Goal: Check status: Check status

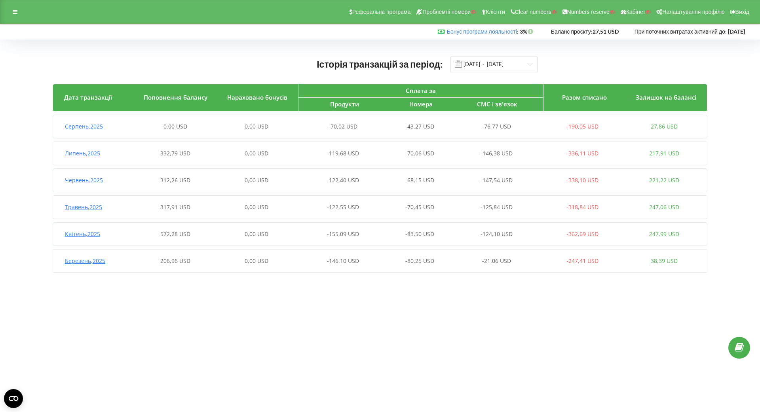
click at [293, 123] on div "0,00 USD" at bounding box center [257, 127] width 82 height 8
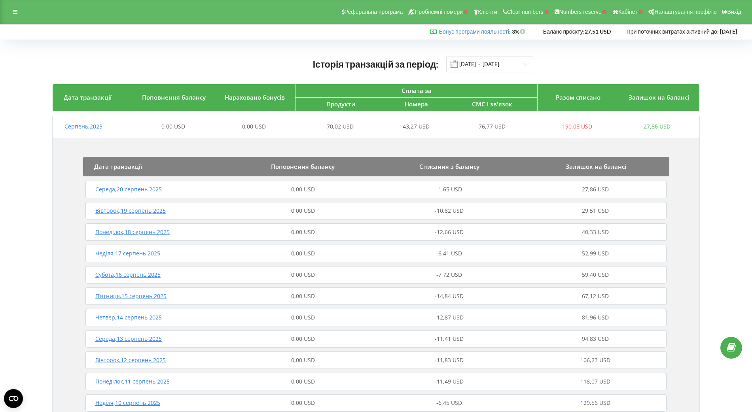
scroll to position [99, 0]
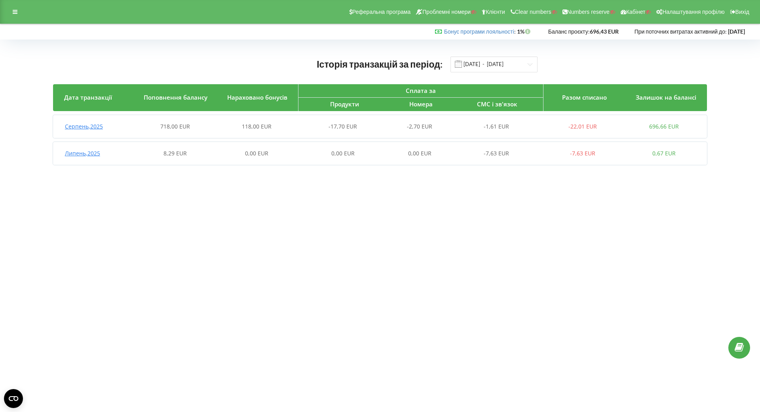
click at [272, 127] on div "118,00 EUR" at bounding box center [257, 127] width 82 height 8
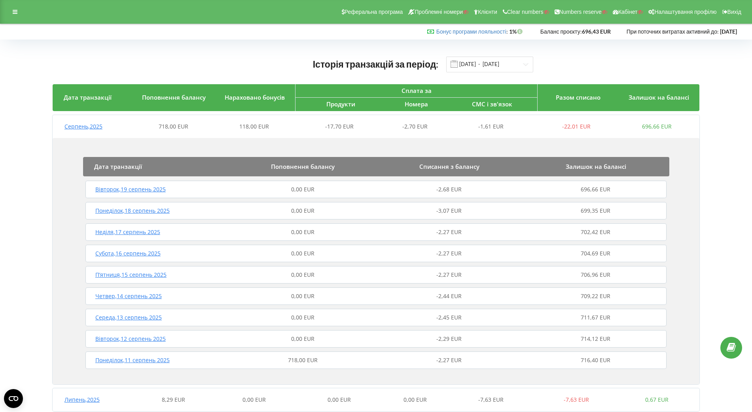
click at [294, 357] on div "Понеділок , 11 серпень 2025 718,00 EUR -2,27 EUR 716,40 EUR" at bounding box center [375, 360] width 585 height 19
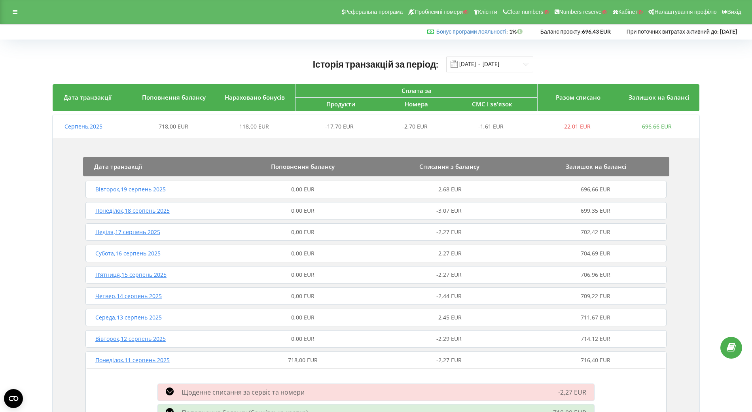
scroll to position [84, 0]
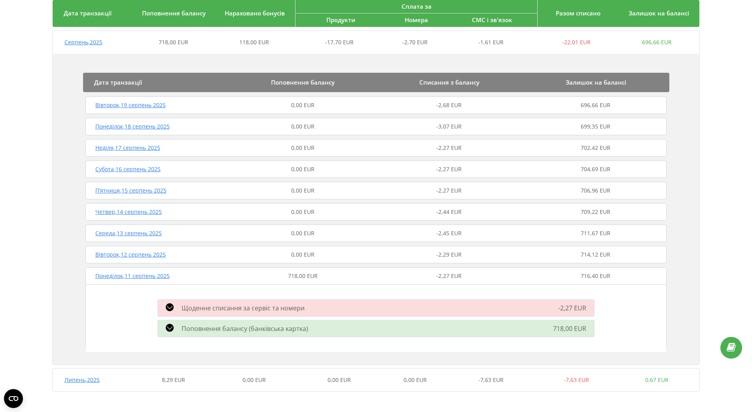
click at [262, 326] on span "Поповнення балансу (банківська картка)" at bounding box center [245, 328] width 127 height 9
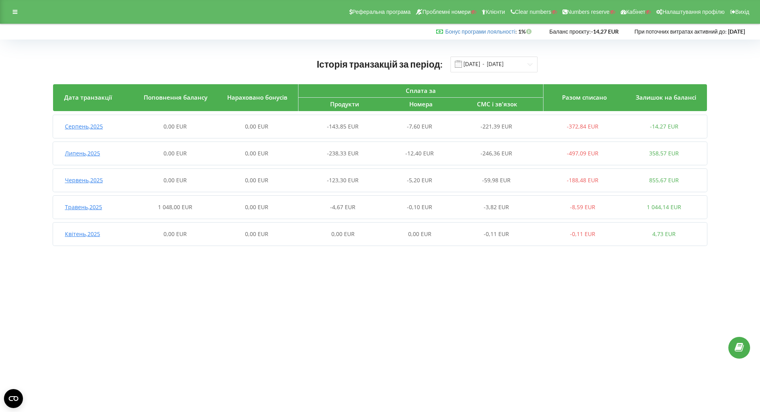
click at [294, 204] on div "0,00 EUR" at bounding box center [257, 207] width 82 height 8
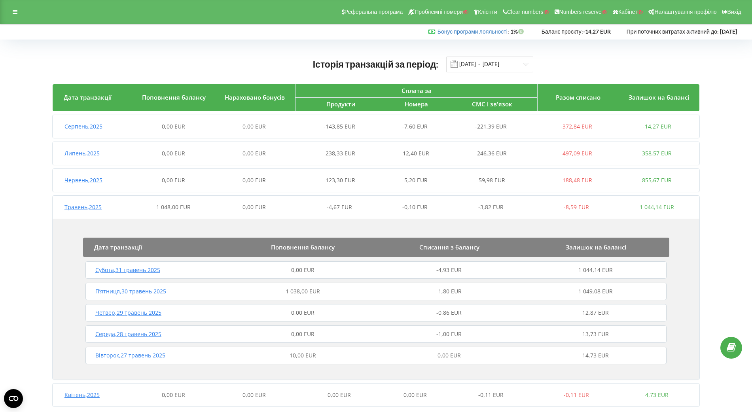
scroll to position [15, 0]
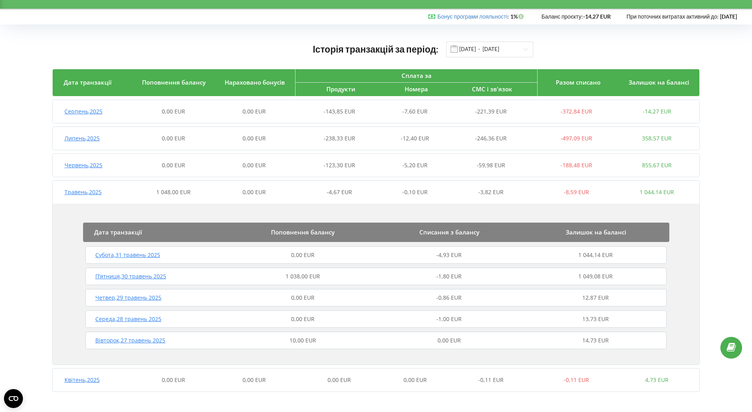
click at [303, 278] on span "1 038,00 EUR" at bounding box center [303, 277] width 34 height 8
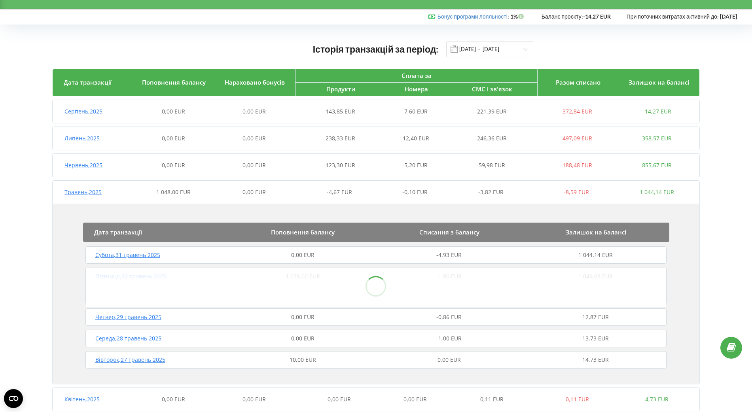
scroll to position [34, 0]
